Goal: Task Accomplishment & Management: Use online tool/utility

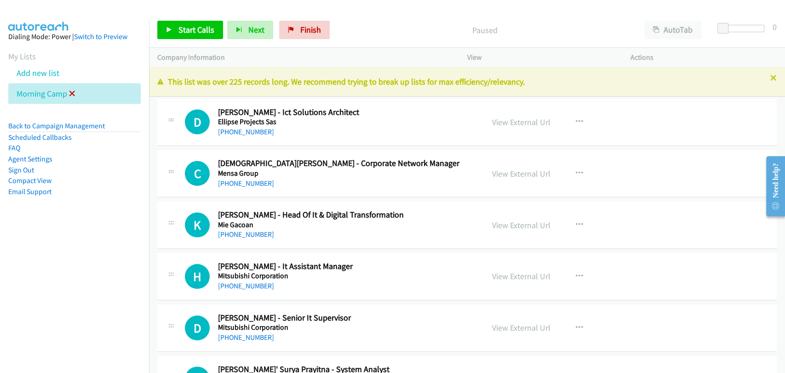
click at [73, 95] on icon at bounding box center [72, 94] width 6 height 6
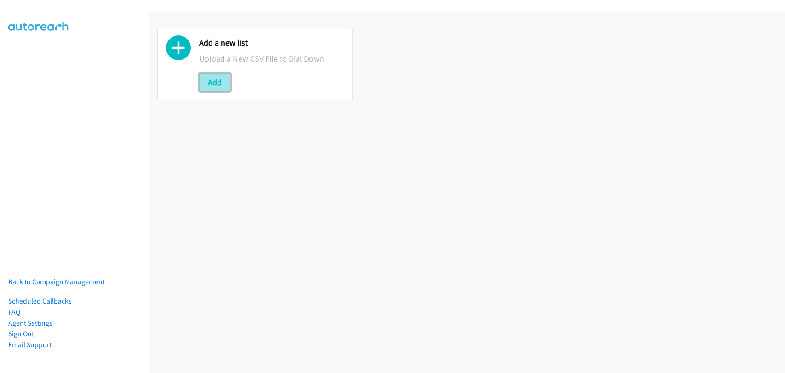
click at [223, 75] on button "Add" at bounding box center [214, 82] width 31 height 18
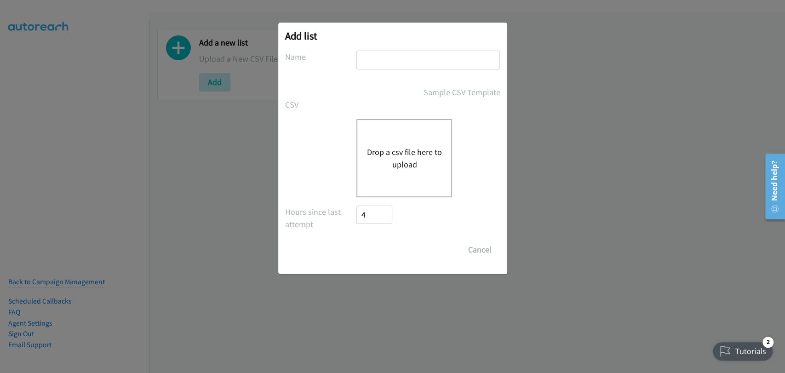
click at [402, 60] on input "text" at bounding box center [428, 60] width 144 height 19
type input "Morning Camp"
click at [402, 139] on div "Drop a csv file here to upload" at bounding box center [404, 158] width 96 height 78
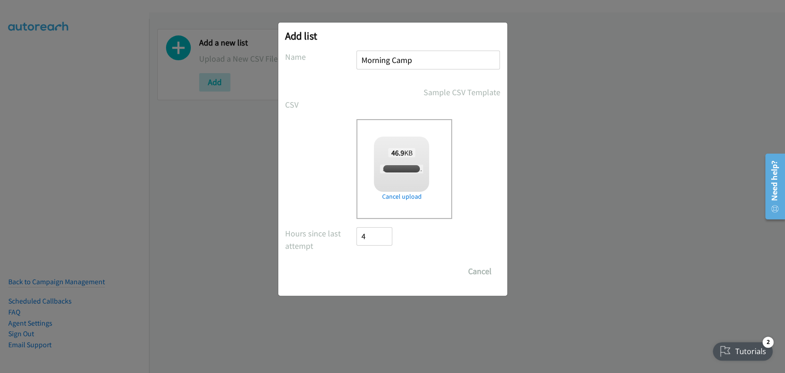
checkbox input "true"
click at [392, 277] on input "Save List" at bounding box center [381, 271] width 48 height 18
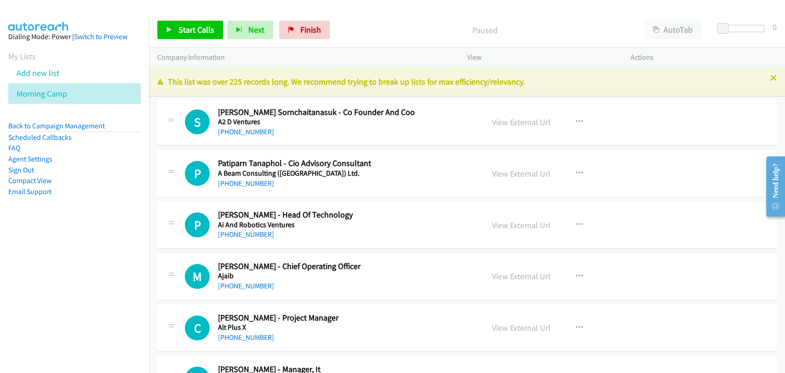
click at [182, 63] on p "Company Information" at bounding box center [303, 57] width 293 height 11
click at [439, 149] on td "P Callback Scheduled Patiparn Tanaphol - Cio Advisory Consultant A Beam Consult…" at bounding box center [467, 174] width 636 height 52
click at [176, 29] on link "Start Calls" at bounding box center [190, 30] width 66 height 18
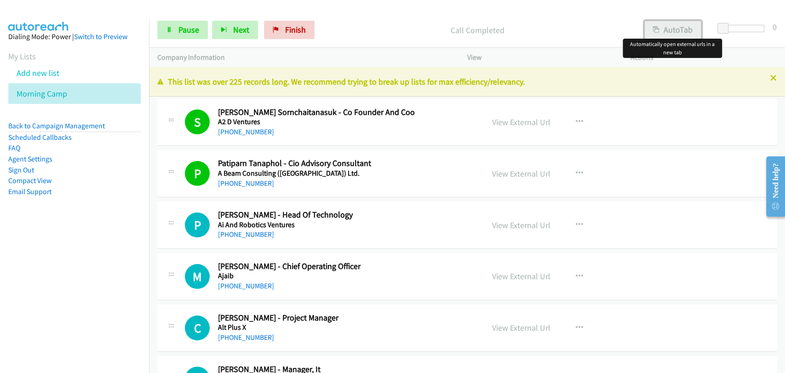
click at [669, 35] on button "AutoTab" at bounding box center [672, 30] width 57 height 18
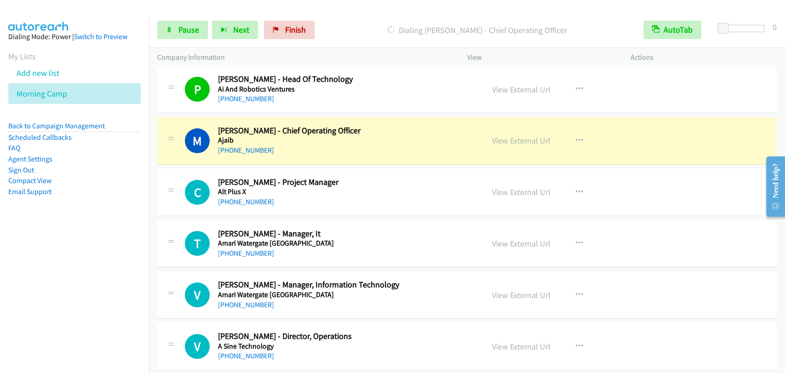
scroll to position [170, 0]
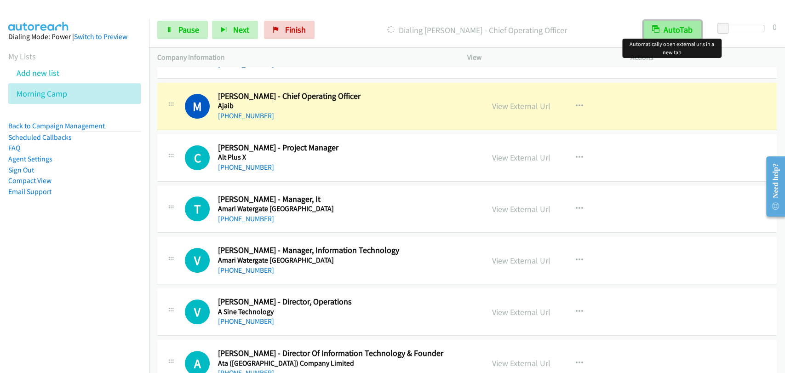
click at [675, 30] on button "AutoTab" at bounding box center [672, 30] width 58 height 18
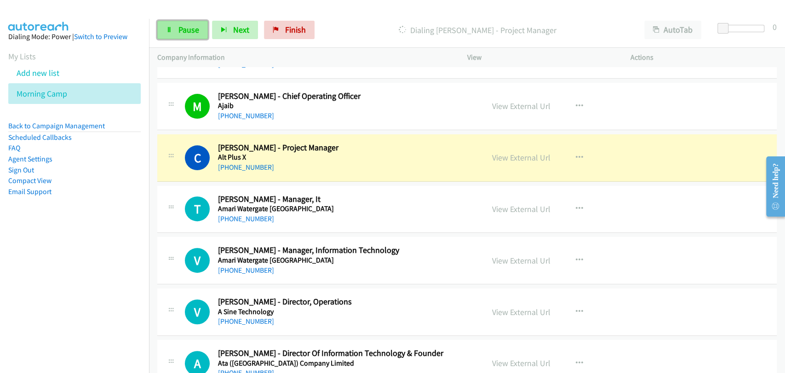
click at [171, 25] on link "Pause" at bounding box center [182, 30] width 51 height 18
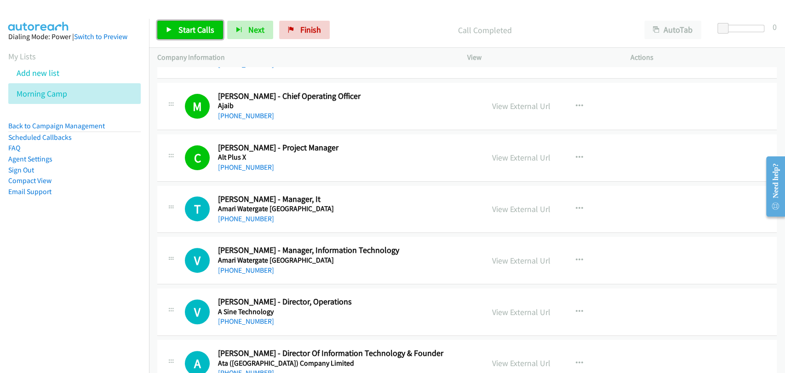
drag, startPoint x: 183, startPoint y: 34, endPoint x: 207, endPoint y: 34, distance: 24.8
click at [183, 34] on span "Start Calls" at bounding box center [196, 29] width 36 height 11
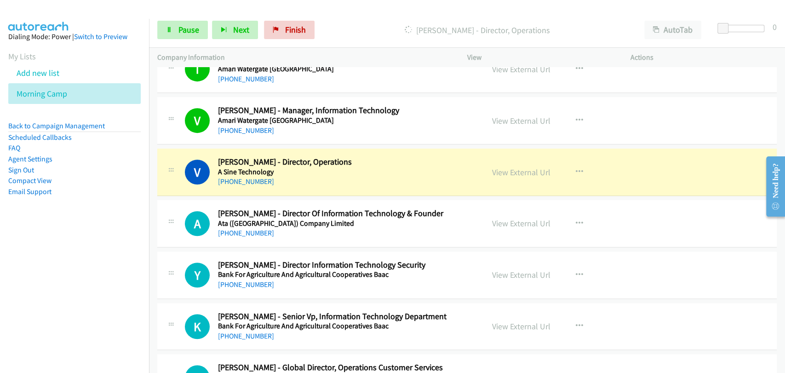
scroll to position [340, 0]
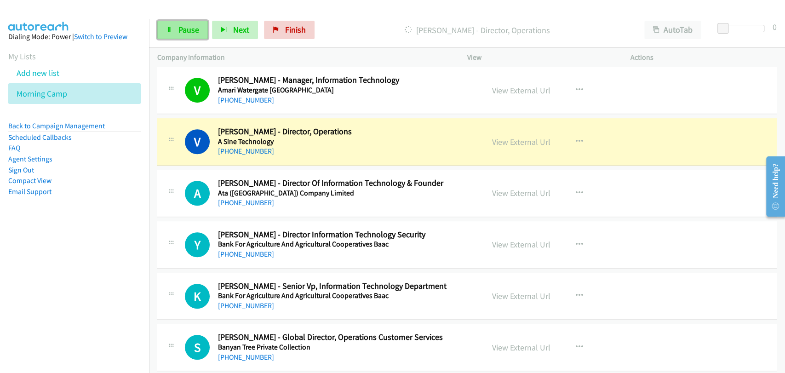
click at [182, 30] on span "Pause" at bounding box center [188, 29] width 21 height 11
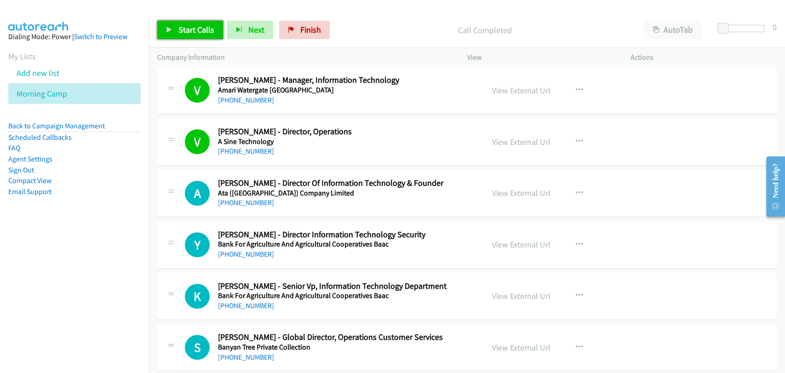
click at [187, 27] on span "Start Calls" at bounding box center [196, 29] width 36 height 11
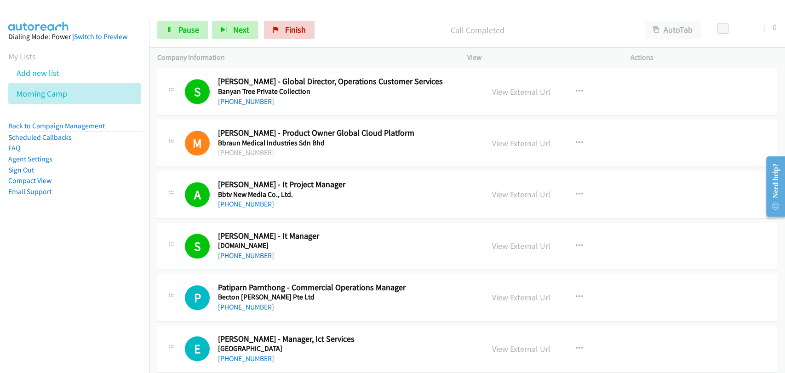
scroll to position [681, 0]
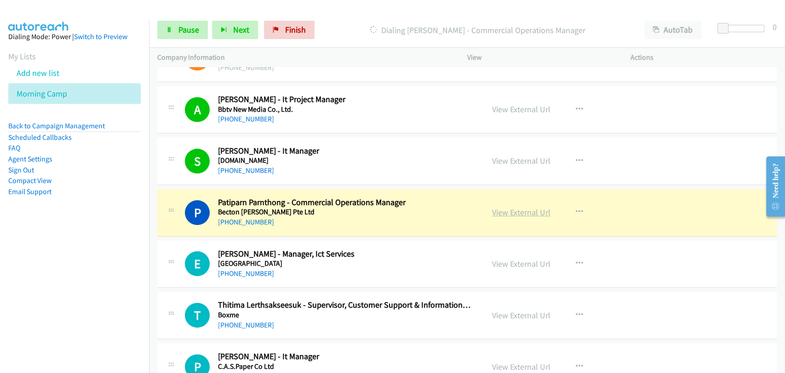
drag, startPoint x: 535, startPoint y: 206, endPoint x: 506, endPoint y: 211, distance: 29.3
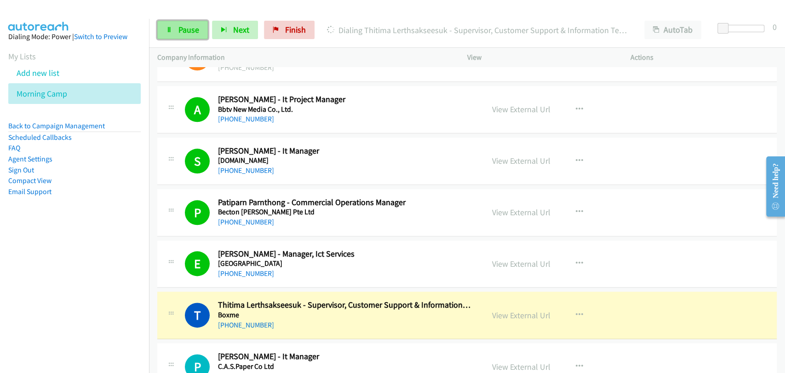
click at [184, 34] on span "Pause" at bounding box center [188, 29] width 21 height 11
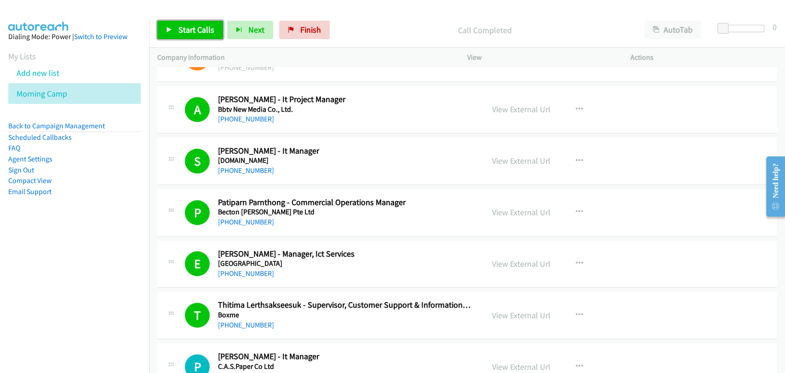
click at [166, 29] on link "Start Calls" at bounding box center [190, 30] width 66 height 18
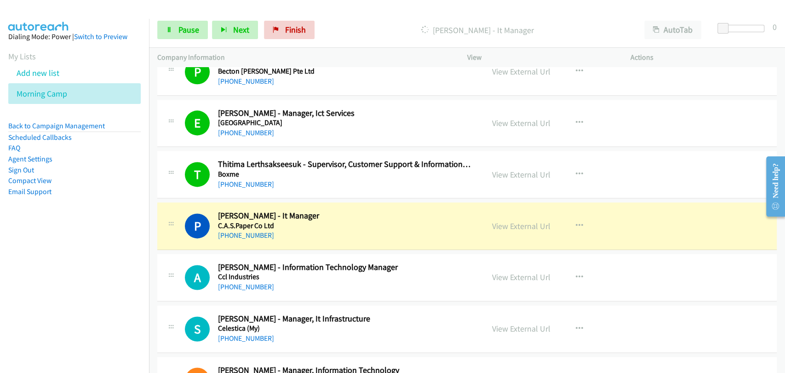
scroll to position [851, 0]
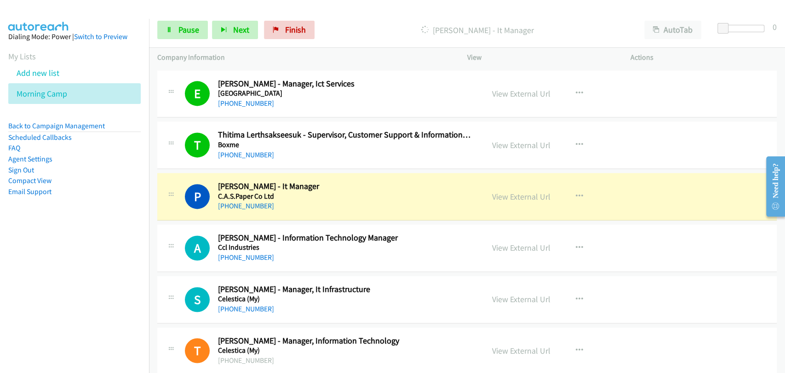
click at [620, 230] on div "A Callback Scheduled Ariya Thongmee - Information Technology Manager Ccl Indust…" at bounding box center [467, 247] width 620 height 47
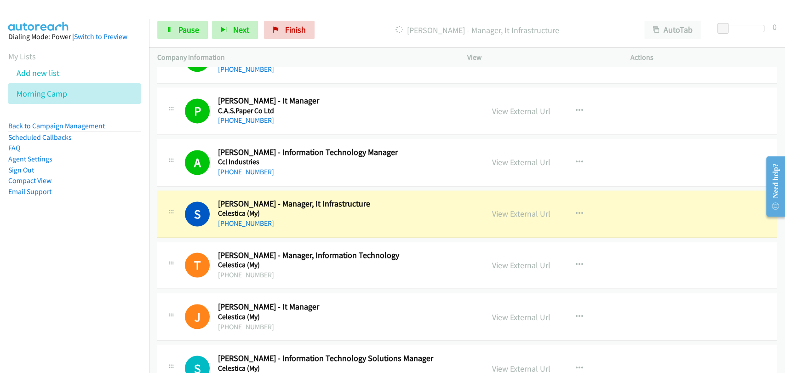
click at [172, 19] on div "Start Calls Pause Next Finish Dialing Sompong Manthong - Manager, It Infrastruc…" at bounding box center [467, 29] width 636 height 35
click at [174, 31] on link "Pause" at bounding box center [182, 30] width 51 height 18
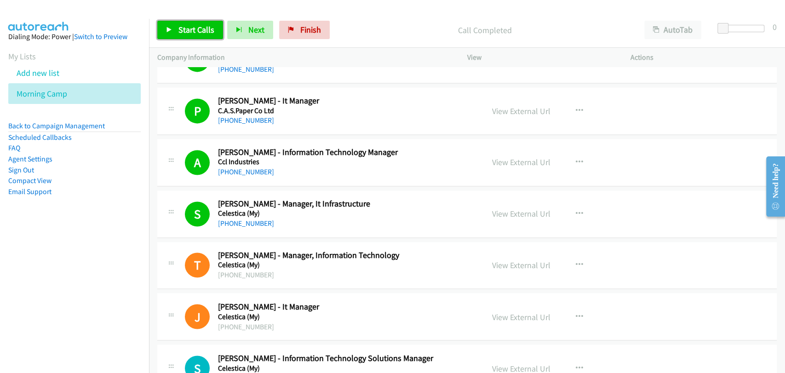
click at [203, 35] on link "Start Calls" at bounding box center [190, 30] width 66 height 18
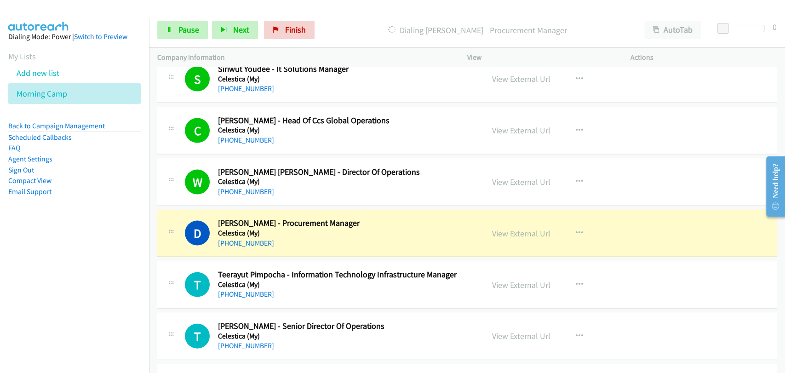
scroll to position [1362, 0]
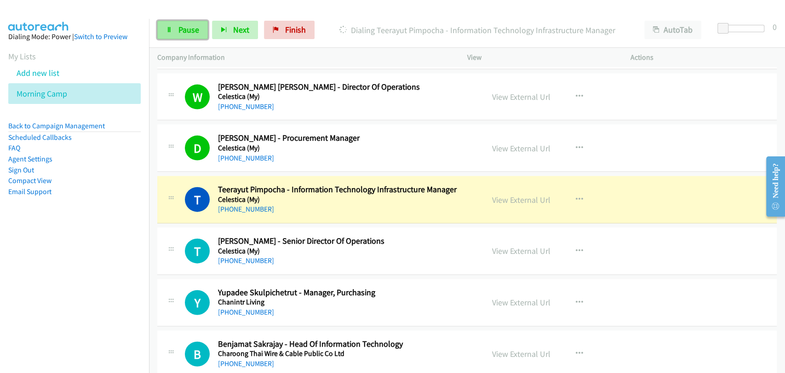
click at [175, 26] on link "Pause" at bounding box center [182, 30] width 51 height 18
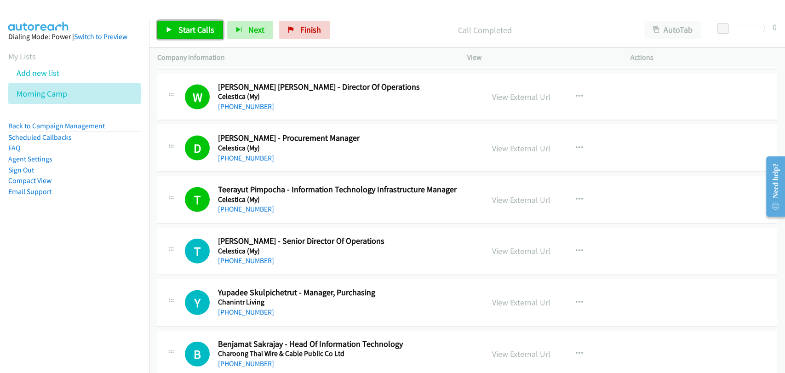
click at [190, 34] on span "Start Calls" at bounding box center [196, 29] width 36 height 11
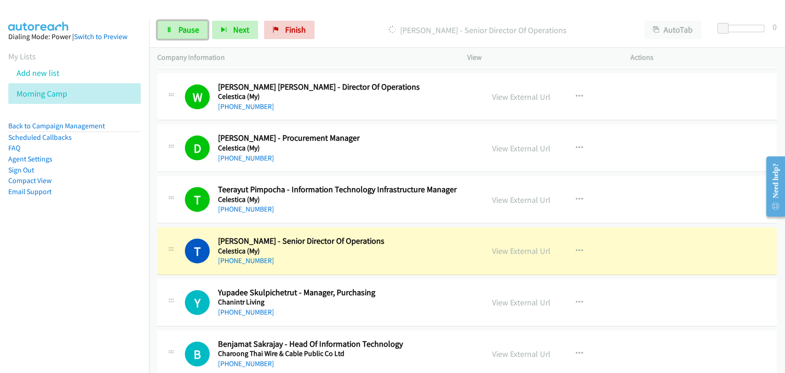
click at [189, 35] on link "Pause" at bounding box center [182, 30] width 51 height 18
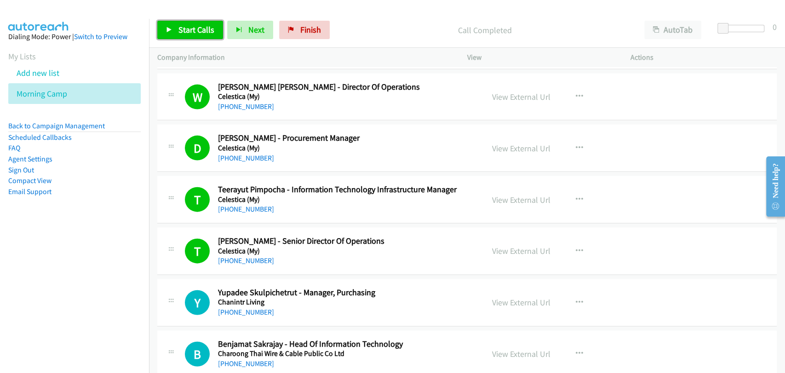
click at [183, 30] on span "Start Calls" at bounding box center [196, 29] width 36 height 11
drag, startPoint x: 183, startPoint y: 30, endPoint x: 370, endPoint y: 117, distance: 206.8
click at [367, 0] on div "Start Calls Pause Next Finish Call Completed AutoTab AutoTab 0 Company Informat…" at bounding box center [392, 0] width 785 height 0
click at [172, 33] on link "Pause" at bounding box center [182, 30] width 51 height 18
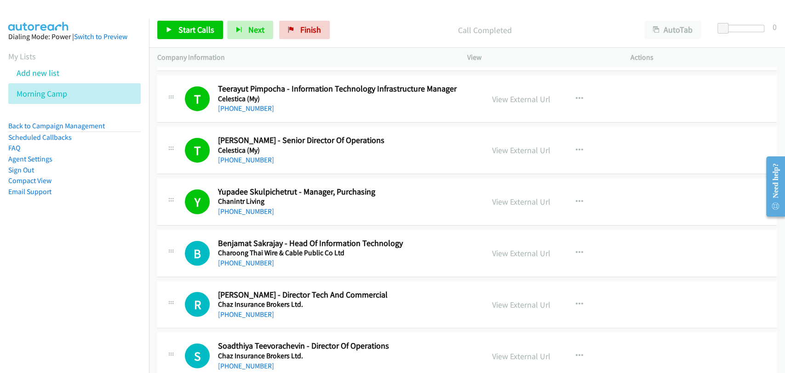
scroll to position [1448, 0]
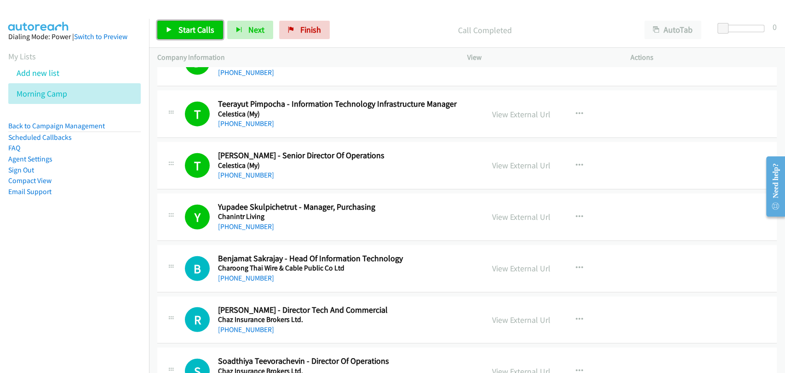
click at [186, 30] on span "Start Calls" at bounding box center [196, 29] width 36 height 11
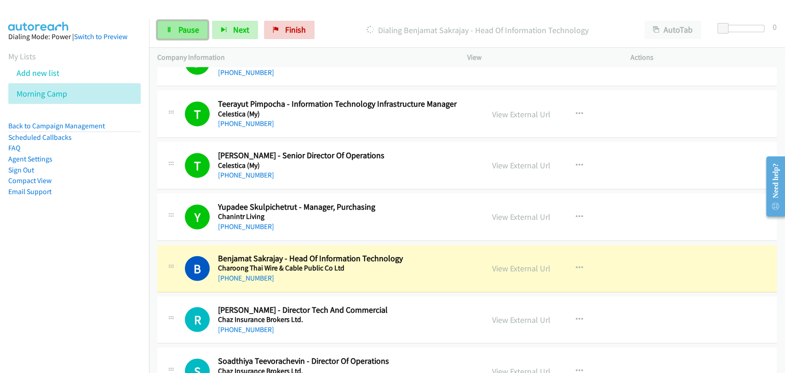
click at [170, 27] on icon at bounding box center [169, 30] width 6 height 6
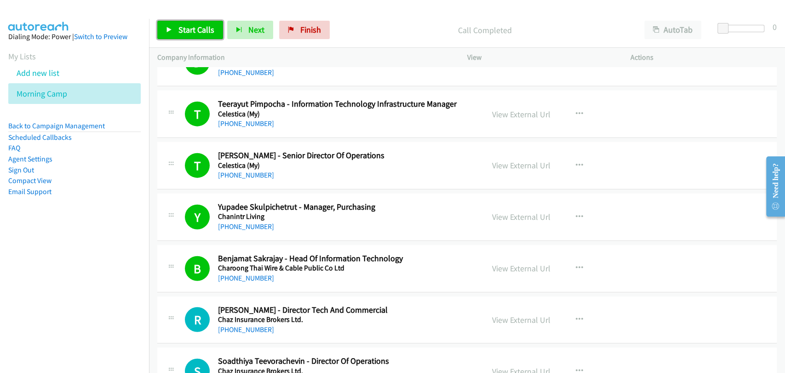
click at [190, 29] on span "Start Calls" at bounding box center [196, 29] width 36 height 11
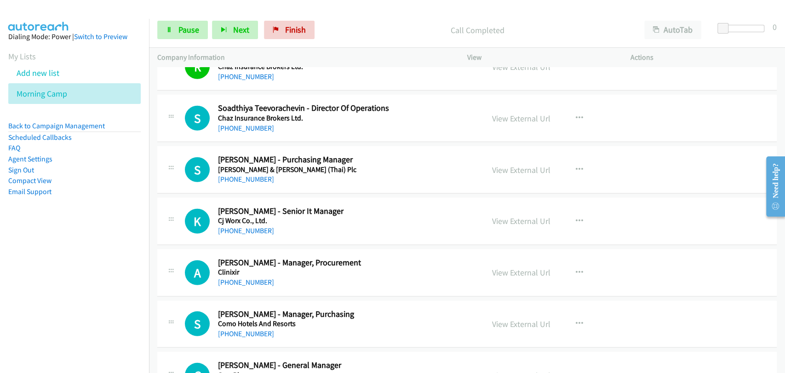
scroll to position [1704, 0]
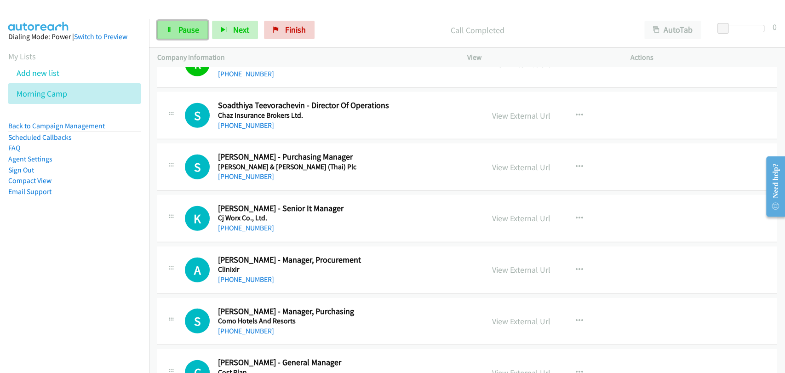
click at [191, 29] on span "Pause" at bounding box center [188, 29] width 21 height 11
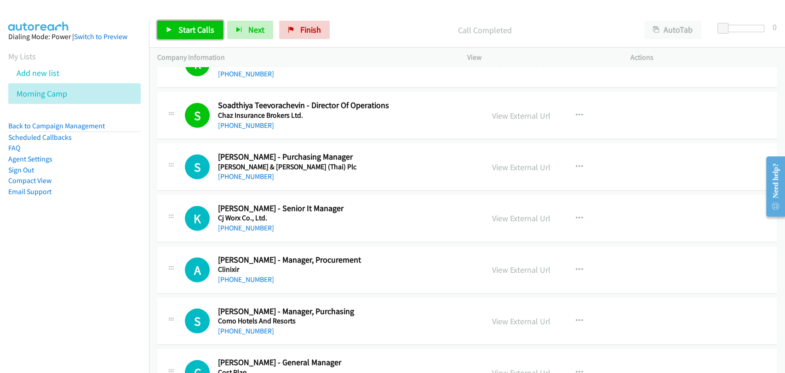
click at [199, 35] on link "Start Calls" at bounding box center [190, 30] width 66 height 18
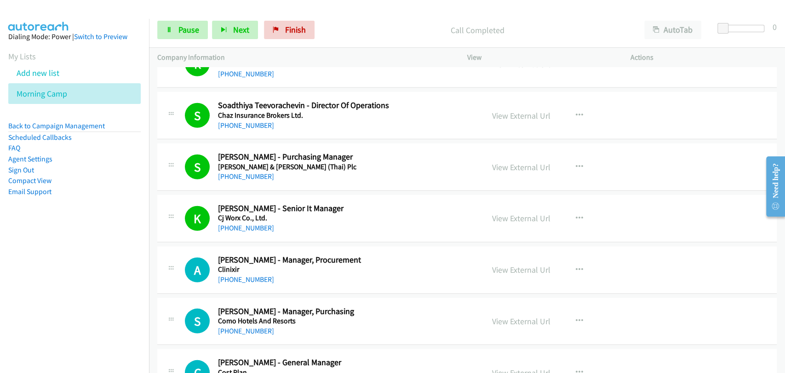
scroll to position [1788, 0]
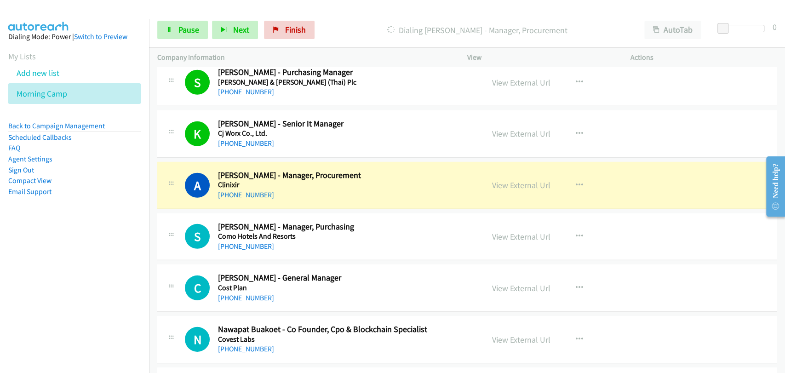
click at [560, 194] on div "View External Url View External Url Schedule/Manage Callback Start Calls Here R…" at bounding box center [570, 185] width 172 height 30
click at [169, 25] on link "Pause" at bounding box center [182, 30] width 51 height 18
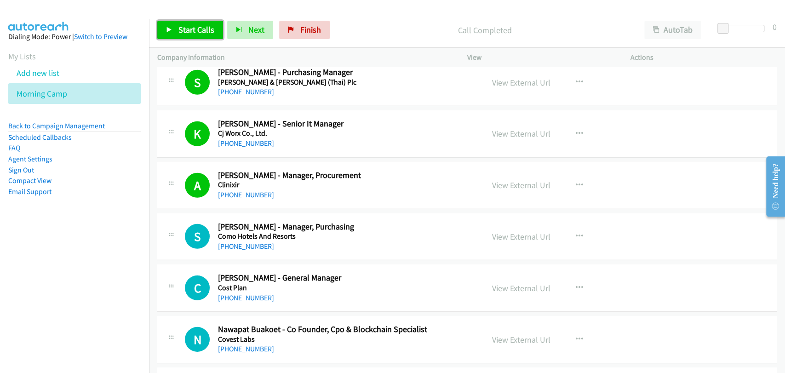
click at [200, 37] on link "Start Calls" at bounding box center [190, 30] width 66 height 18
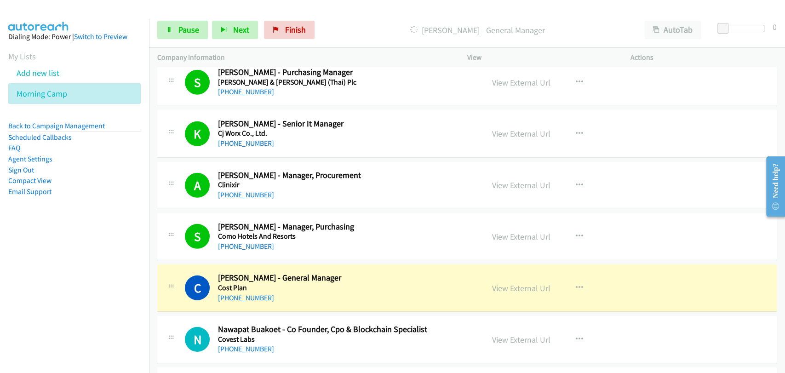
scroll to position [1873, 0]
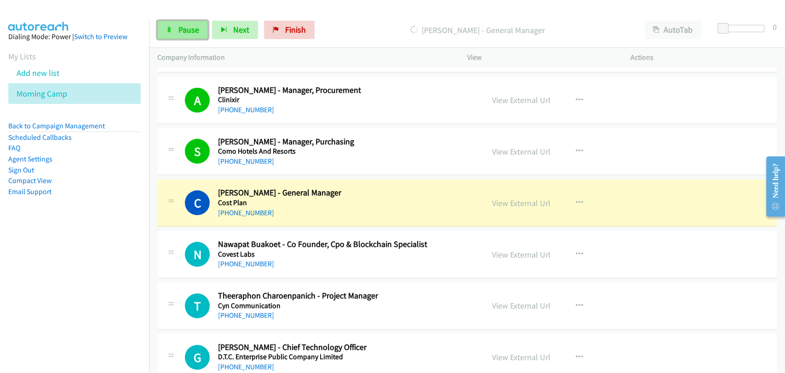
click at [181, 23] on link "Pause" at bounding box center [182, 30] width 51 height 18
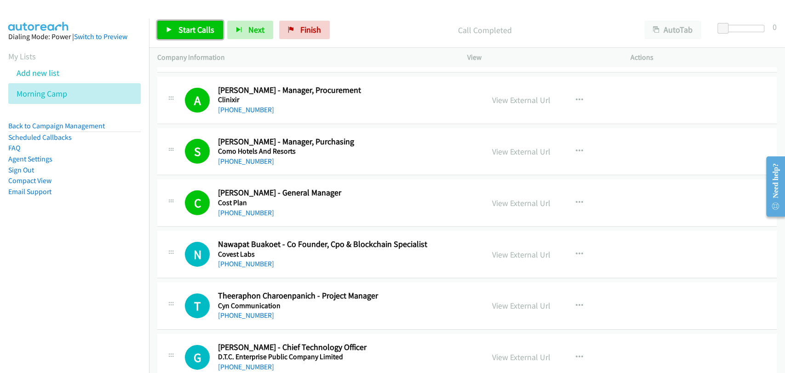
click at [194, 30] on span "Start Calls" at bounding box center [196, 29] width 36 height 11
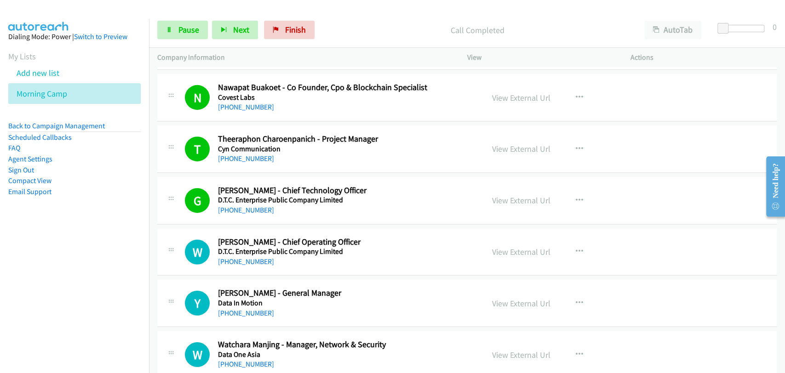
scroll to position [2129, 0]
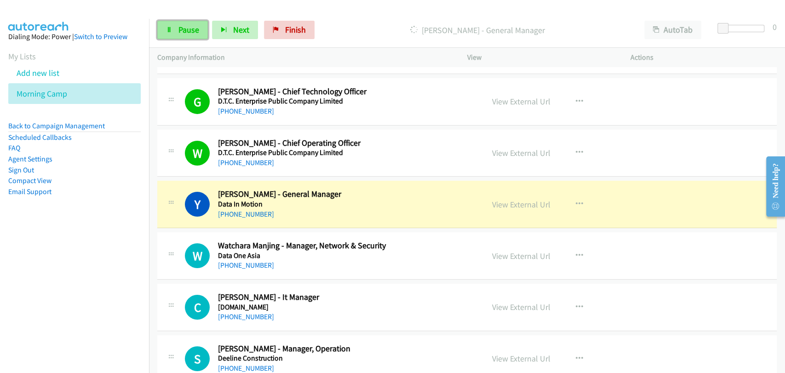
click at [173, 33] on link "Pause" at bounding box center [182, 30] width 51 height 18
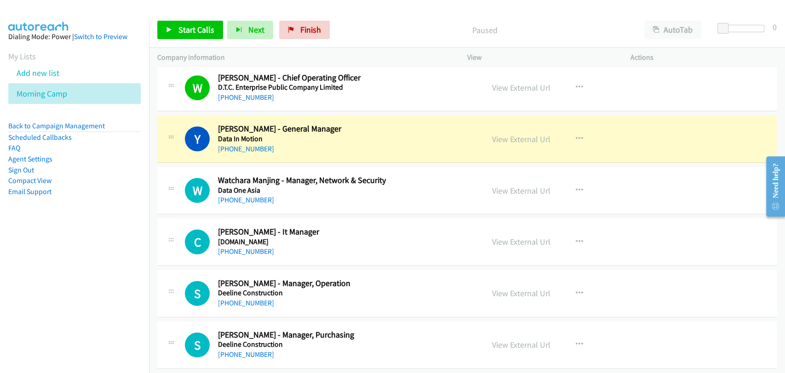
scroll to position [2215, 0]
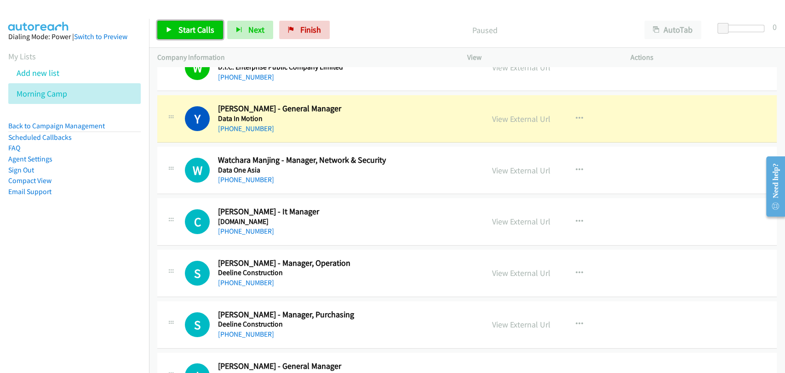
click at [187, 23] on link "Start Calls" at bounding box center [190, 30] width 66 height 18
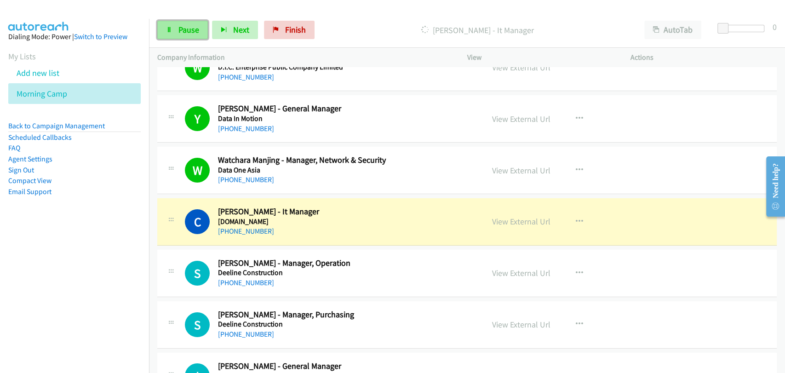
click at [190, 29] on span "Pause" at bounding box center [188, 29] width 21 height 11
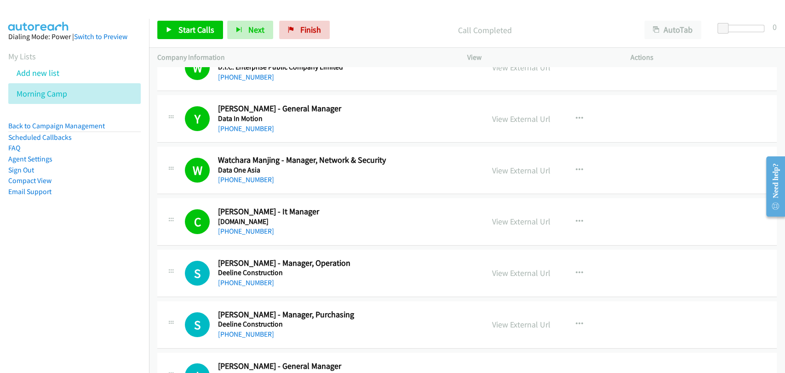
click at [209, 41] on div "Start Calls Pause Next Finish Call Completed AutoTab AutoTab 0" at bounding box center [467, 29] width 636 height 35
drag, startPoint x: 199, startPoint y: 27, endPoint x: 235, endPoint y: 63, distance: 51.4
click at [199, 27] on span "Start Calls" at bounding box center [196, 29] width 36 height 11
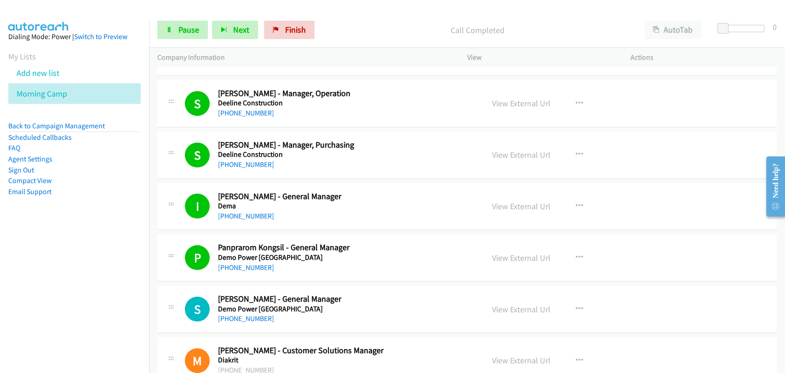
scroll to position [2470, 0]
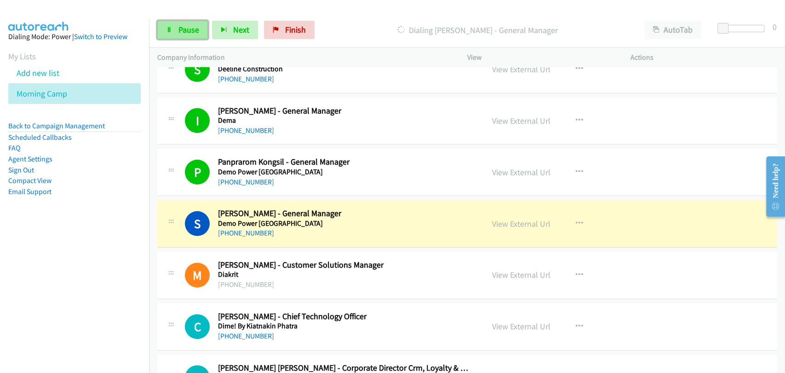
click at [178, 30] on span "Pause" at bounding box center [188, 29] width 21 height 11
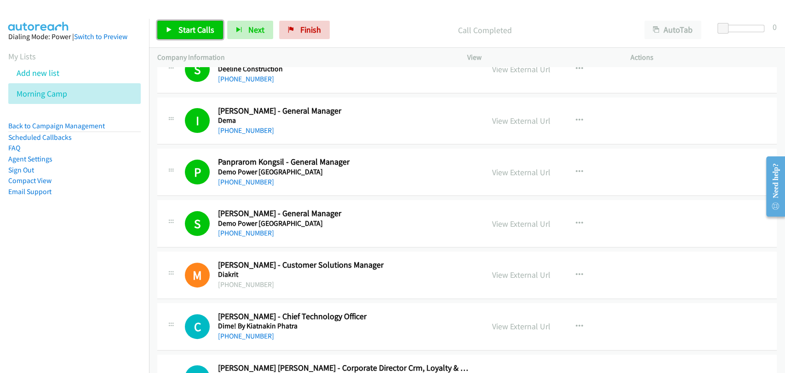
drag, startPoint x: 191, startPoint y: 27, endPoint x: 202, endPoint y: 26, distance: 11.5
click at [191, 27] on span "Start Calls" at bounding box center [196, 29] width 36 height 11
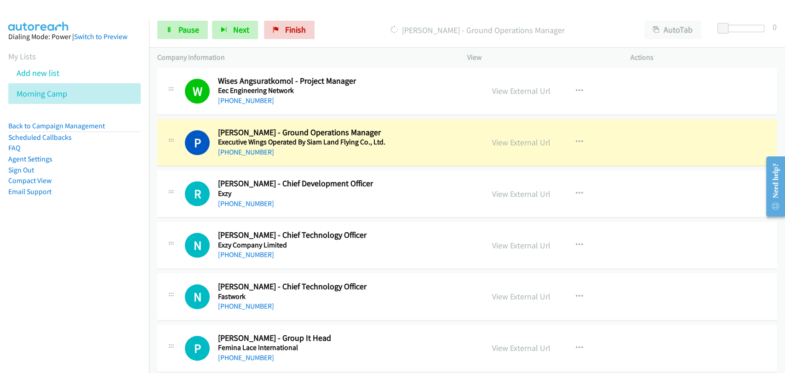
scroll to position [2981, 0]
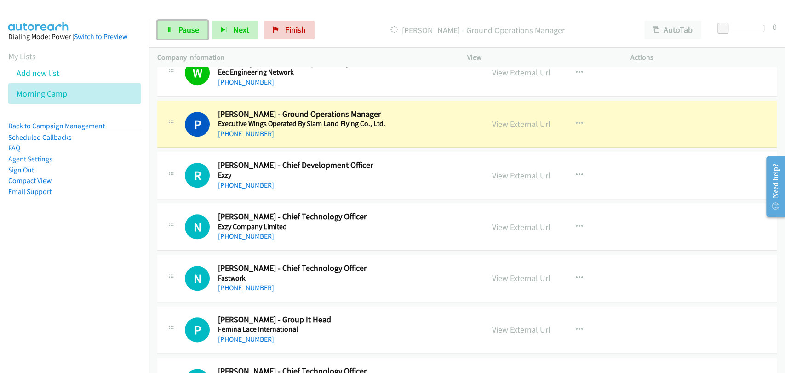
drag, startPoint x: 187, startPoint y: 26, endPoint x: 239, endPoint y: 46, distance: 55.8
click at [187, 26] on span "Pause" at bounding box center [188, 29] width 21 height 11
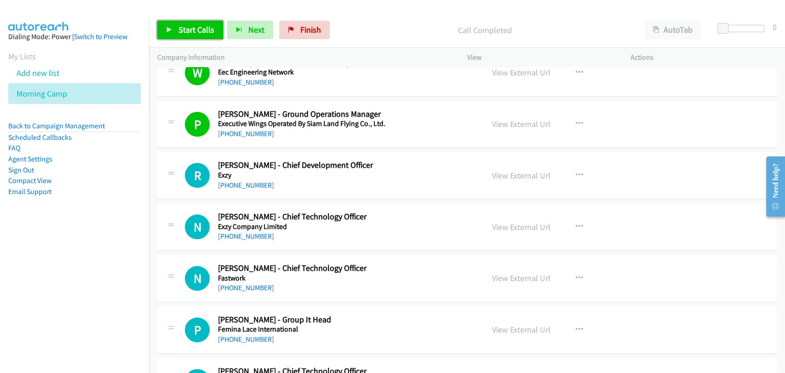
click at [162, 27] on link "Start Calls" at bounding box center [190, 30] width 66 height 18
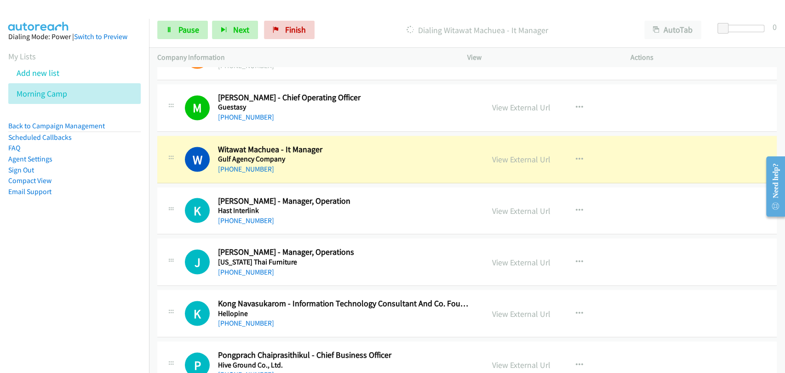
scroll to position [3492, 0]
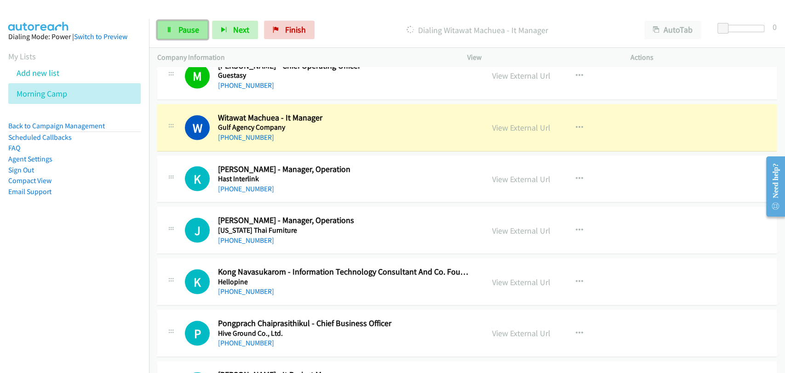
click at [171, 28] on icon at bounding box center [169, 30] width 6 height 6
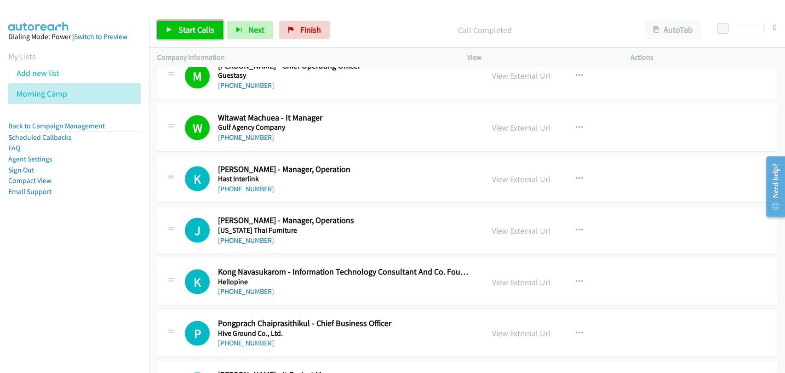
click at [202, 30] on span "Start Calls" at bounding box center [196, 29] width 36 height 11
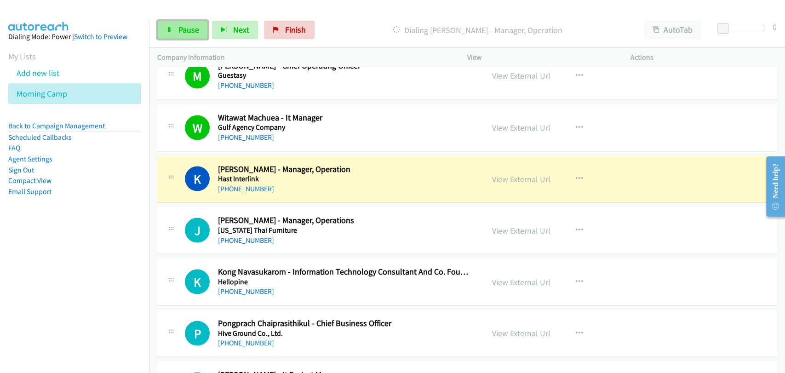
drag, startPoint x: 177, startPoint y: 27, endPoint x: 186, endPoint y: 28, distance: 8.8
click at [177, 27] on link "Pause" at bounding box center [182, 30] width 51 height 18
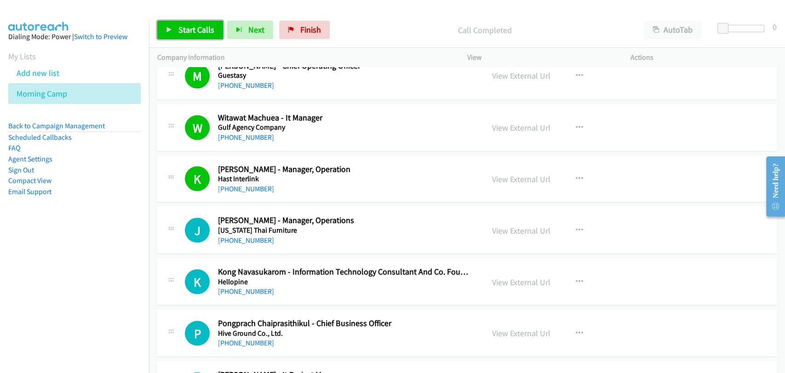
click at [213, 33] on link "Start Calls" at bounding box center [190, 30] width 66 height 18
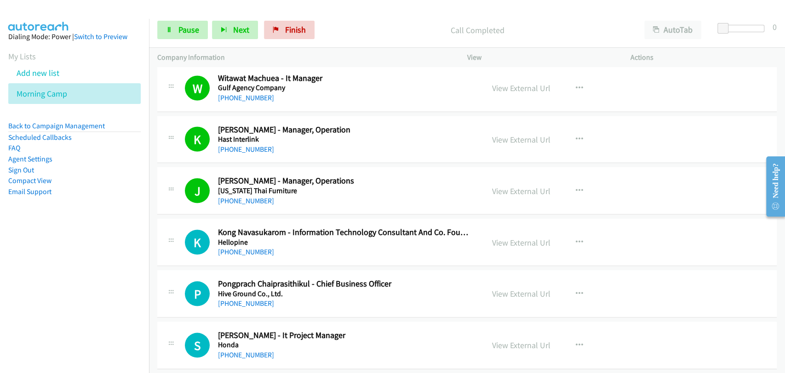
scroll to position [3577, 0]
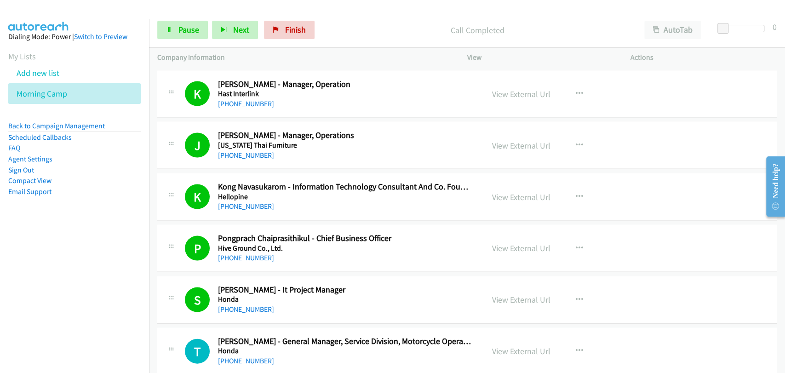
drag, startPoint x: 163, startPoint y: 226, endPoint x: 176, endPoint y: 227, distance: 13.4
click at [163, 226] on div "P Callback Scheduled Pongprach Chaiprasithikul - Chief Business Officer Hive Gr…" at bounding box center [467, 247] width 620 height 47
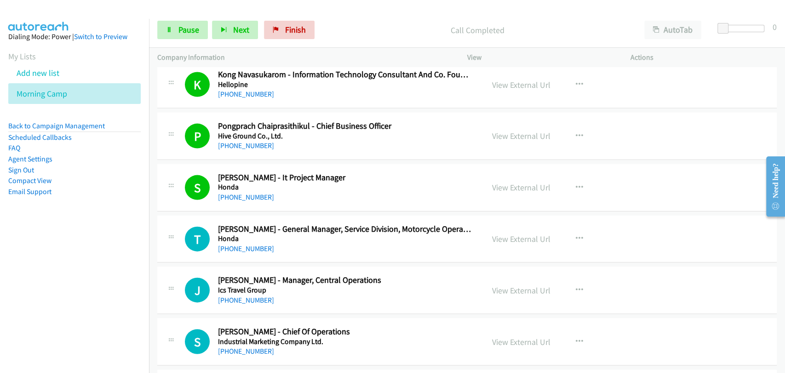
scroll to position [3748, 0]
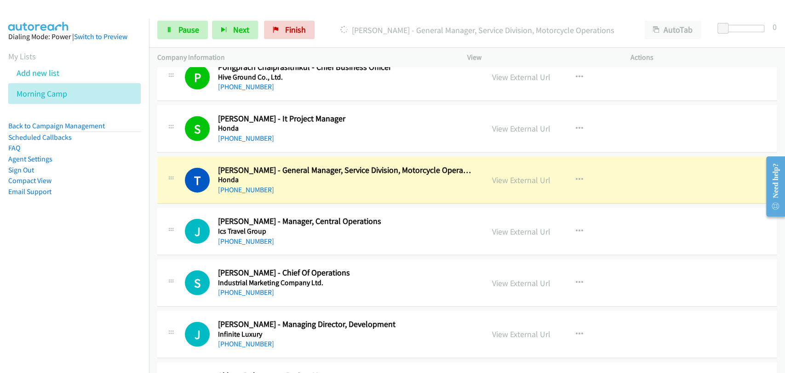
click at [243, 157] on div "T Callback Scheduled Tomohiro Maruno - General Manager, Service Division, Motor…" at bounding box center [467, 180] width 620 height 47
click at [181, 22] on link "Pause" at bounding box center [182, 30] width 51 height 18
